Goal: Task Accomplishment & Management: Manage account settings

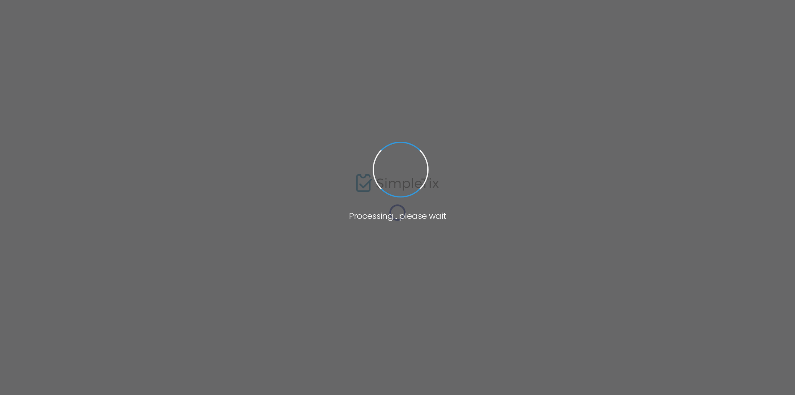
type input "[URL][DOMAIN_NAME]"
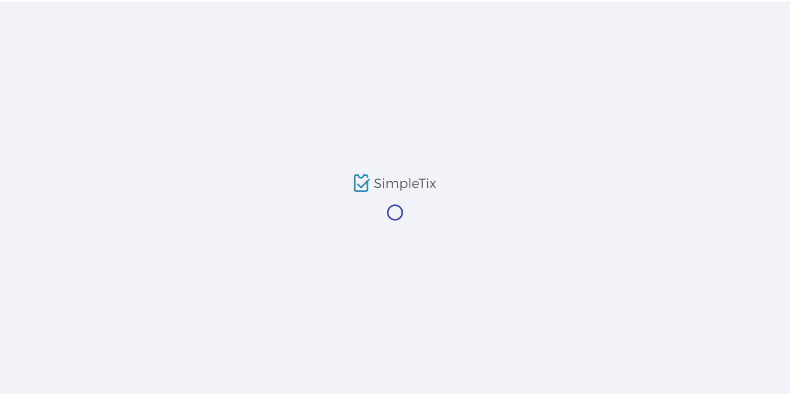
scroll to position [83, 0]
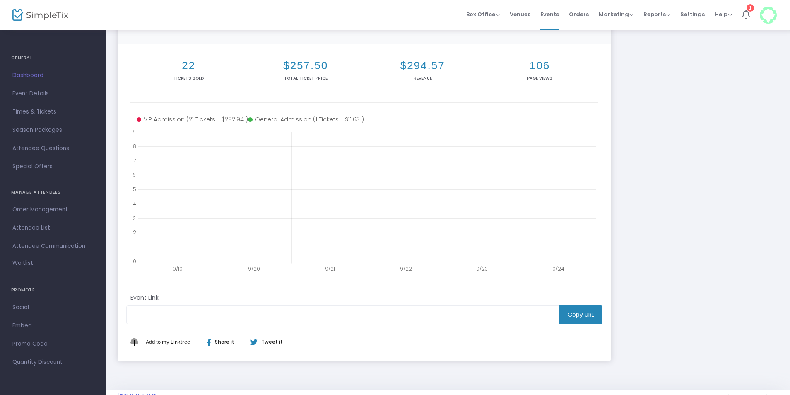
scroll to position [129, 0]
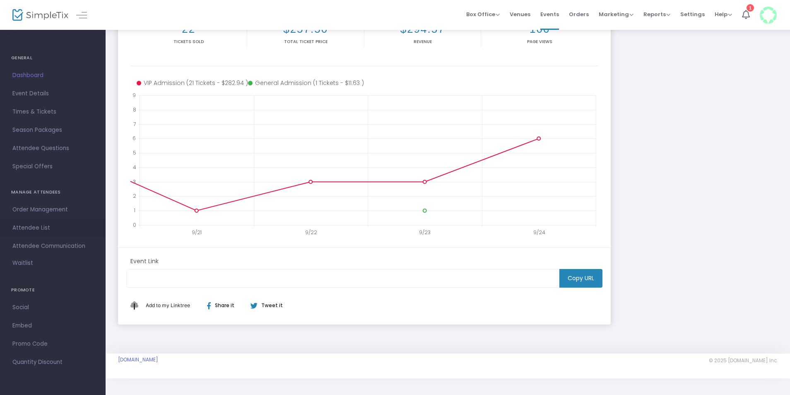
click at [25, 226] on span "Attendee List" at bounding box center [52, 227] width 81 height 11
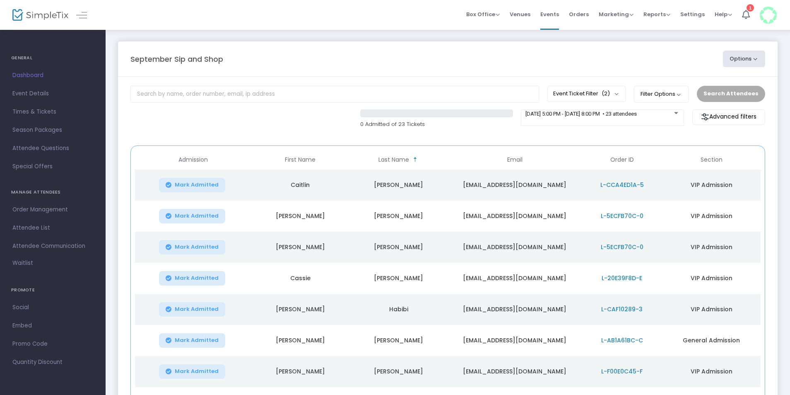
click at [739, 63] on button "Options" at bounding box center [744, 59] width 42 height 17
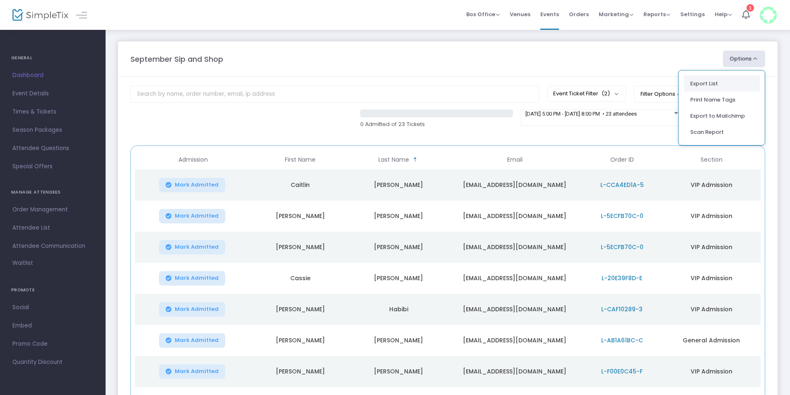
click at [723, 82] on li "Export List" at bounding box center [722, 83] width 76 height 16
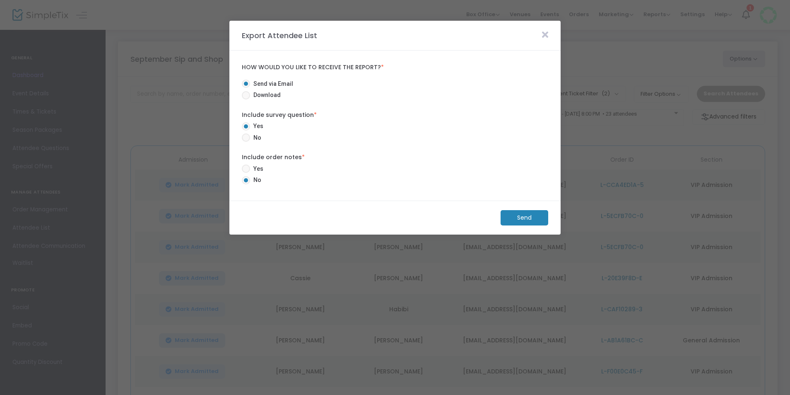
click at [248, 98] on span at bounding box center [246, 95] width 8 height 8
click at [246, 99] on input "Download" at bounding box center [246, 99] width 0 height 0
radio input "true"
click at [244, 137] on span at bounding box center [246, 137] width 8 height 8
click at [246, 142] on input "No" at bounding box center [246, 142] width 0 height 0
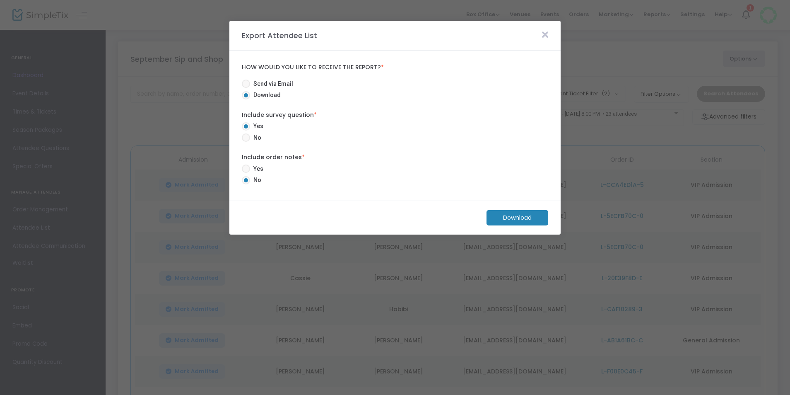
radio input "true"
click at [534, 216] on m-button "Download" at bounding box center [518, 217] width 62 height 15
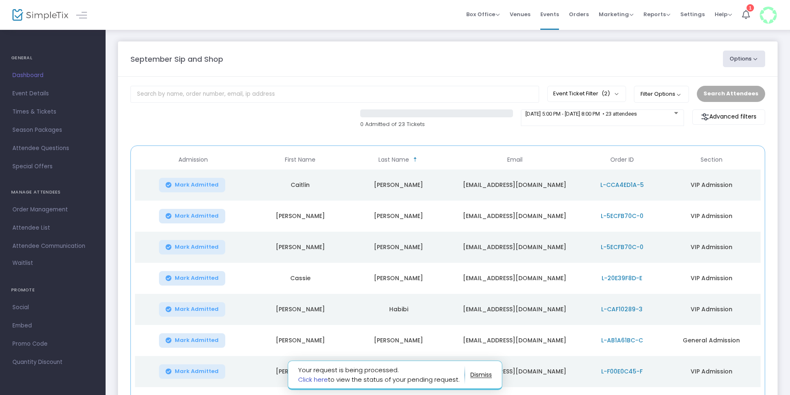
click at [319, 380] on link "Click here" at bounding box center [313, 379] width 30 height 9
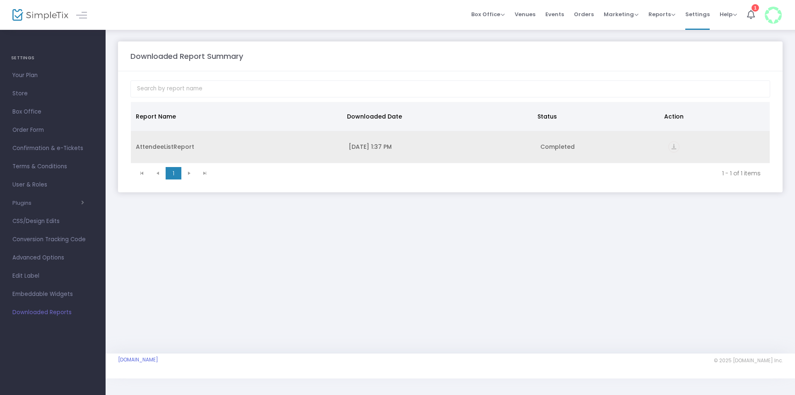
click at [159, 150] on div "AttendeeListReport" at bounding box center [237, 146] width 203 height 8
click at [684, 147] on div "vertical_align_bottom" at bounding box center [717, 146] width 97 height 11
click at [672, 149] on icon "vertical_align_bottom" at bounding box center [674, 146] width 11 height 11
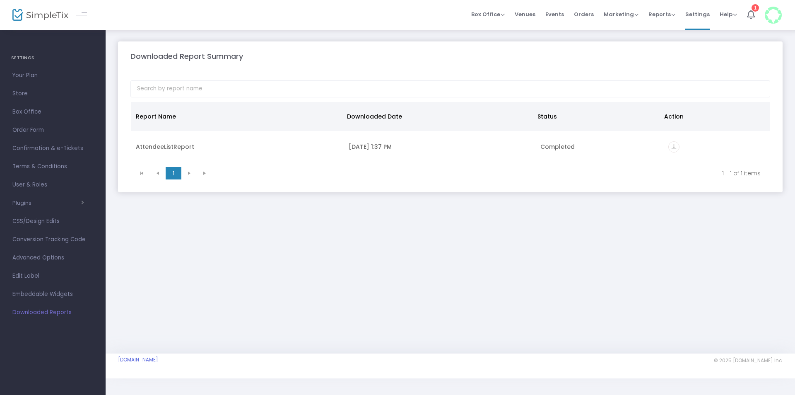
click at [418, 246] on div "Downloaded Report Summary Report Name Downloaded Date Status Action AttendeeLis…" at bounding box center [451, 191] width 690 height 324
click at [43, 147] on span "Confirmation & e-Tickets" at bounding box center [52, 148] width 81 height 11
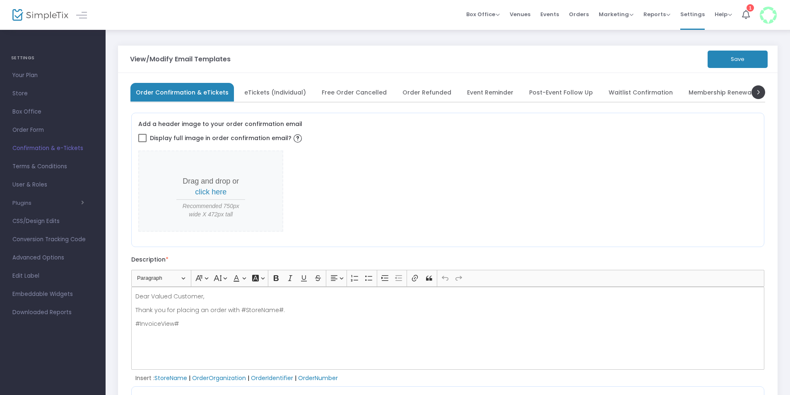
click at [171, 23] on div "Box Office Sell Tickets Bookings Sell Season Pass Venues Memberships Events Ord…" at bounding box center [448, 15] width 685 height 30
